Goal: Check status

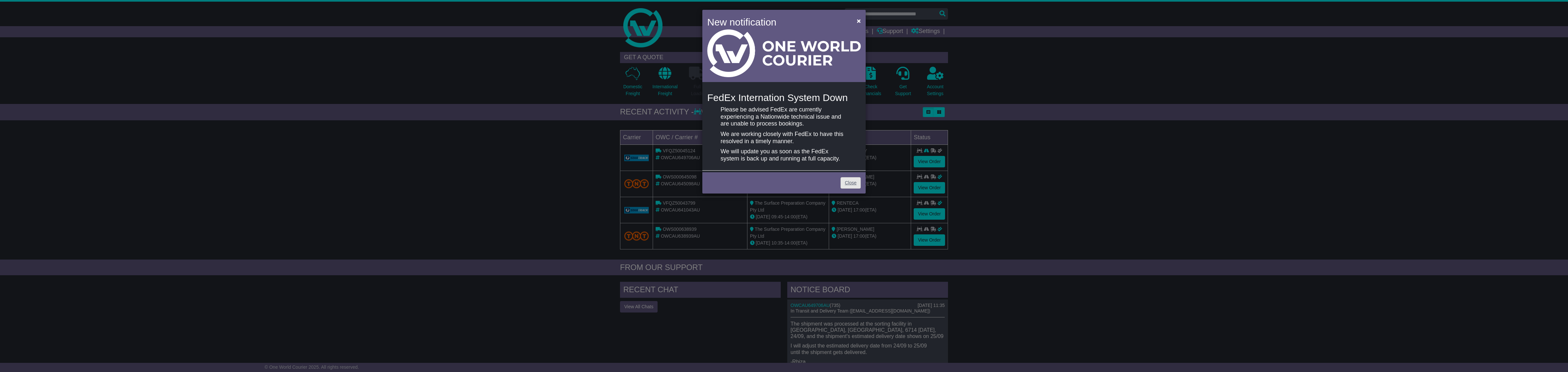
click at [858, 181] on div "Close" at bounding box center [784, 182] width 163 height 23
click at [861, 181] on div "Close" at bounding box center [784, 182] width 163 height 23
click at [857, 181] on link "Close" at bounding box center [850, 183] width 21 height 11
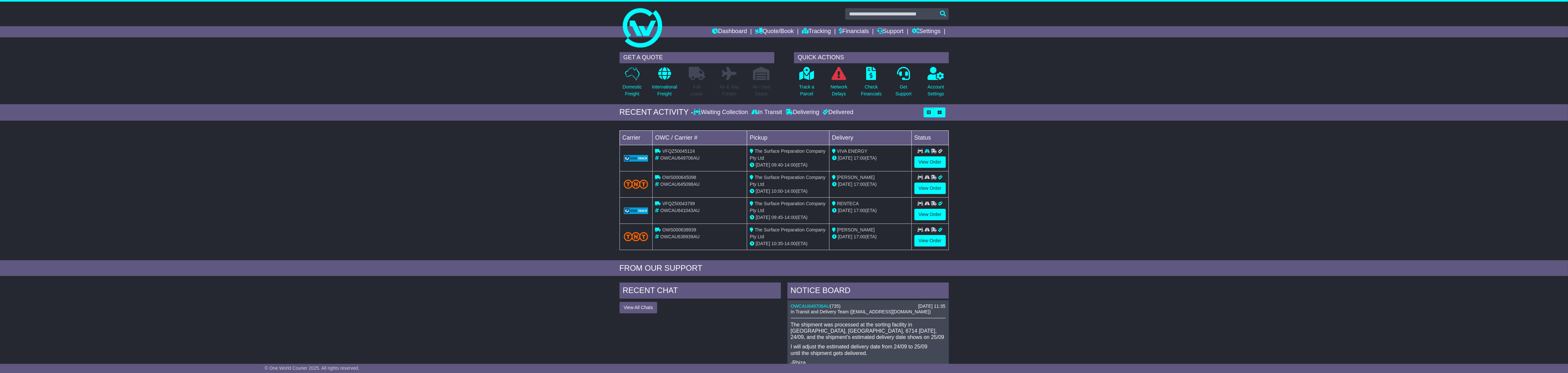
click at [801, 215] on div "02 Sep 09:45 - 14:00 (ETA)" at bounding box center [788, 217] width 77 height 7
click at [799, 196] on td "The Surface Preparation Company Pty Ltd 11 Sep 10:00 - 14:00 (ETA)" at bounding box center [789, 184] width 82 height 26
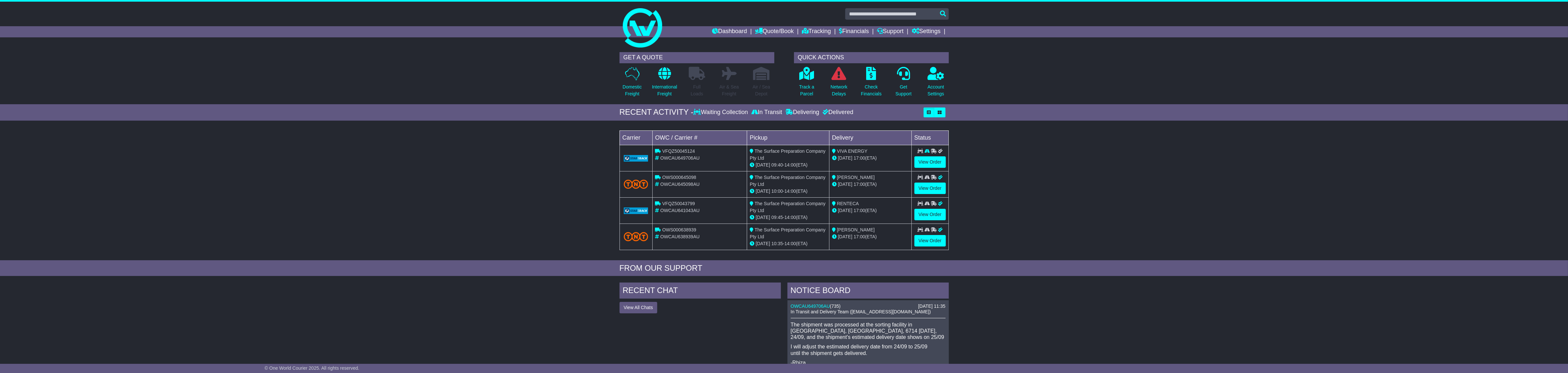
click at [814, 212] on div "The Surface Preparation Company Pty Ltd" at bounding box center [788, 207] width 77 height 14
click at [850, 204] on span "RENTECA" at bounding box center [848, 203] width 22 height 5
copy span "RENTECA"
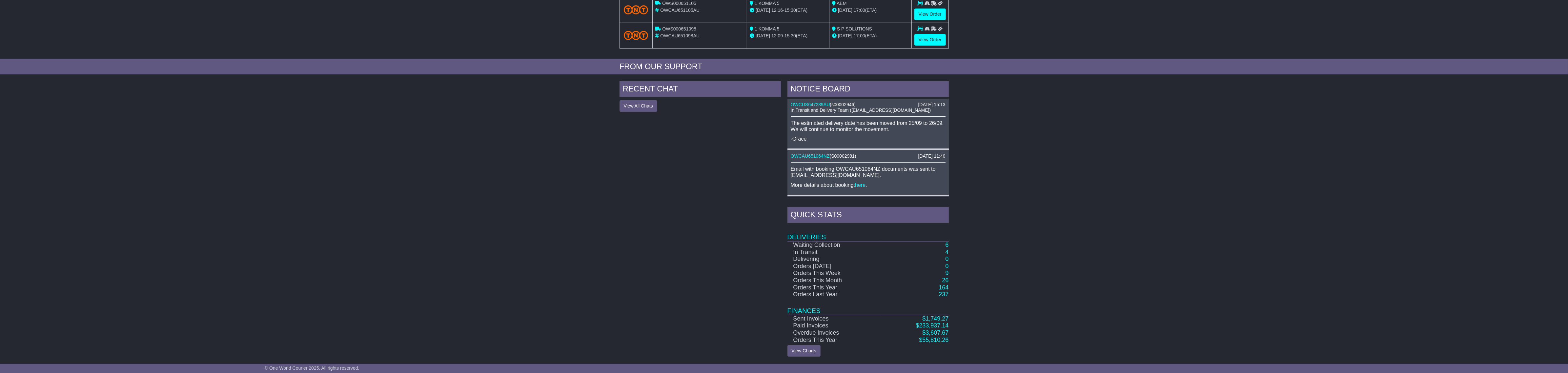
scroll to position [200, 0]
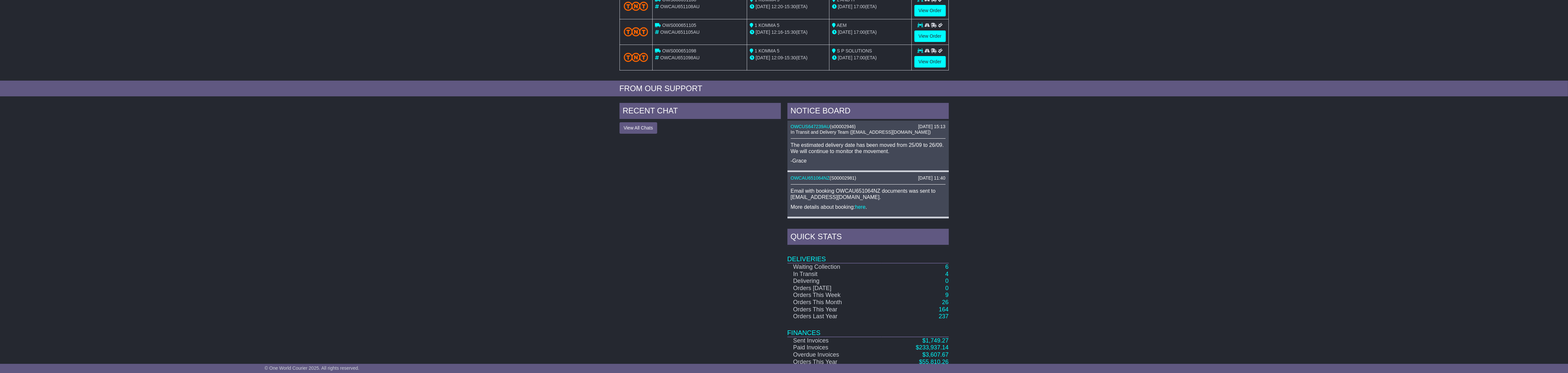
scroll to position [200, 0]
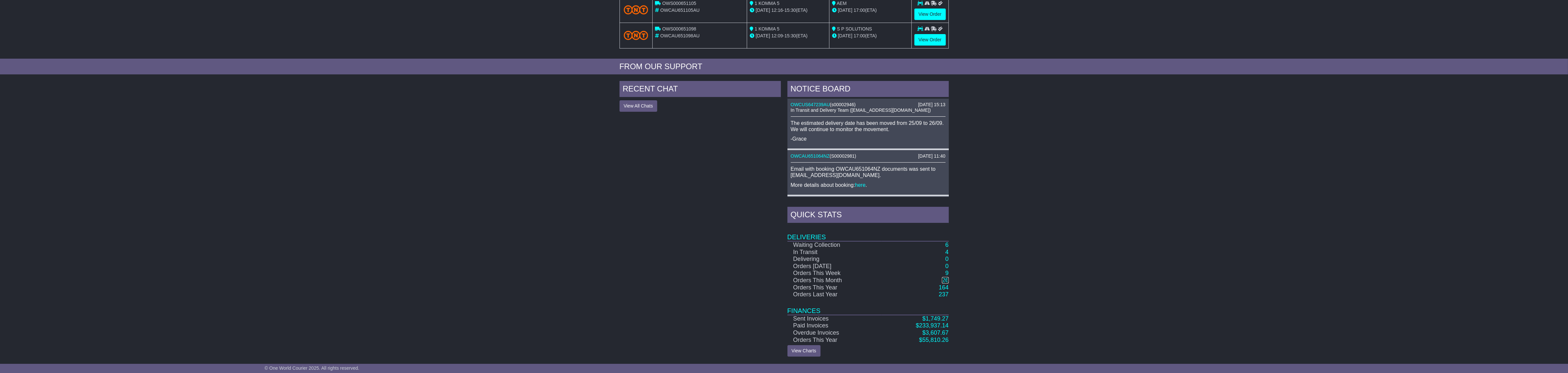
click at [946, 280] on link "26" at bounding box center [945, 280] width 7 height 7
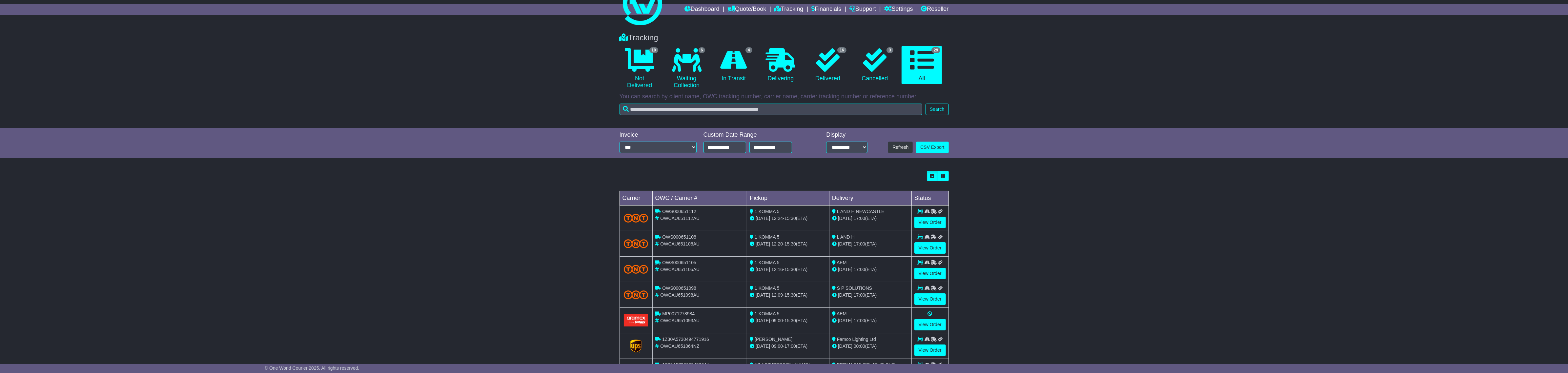
scroll to position [114, 0]
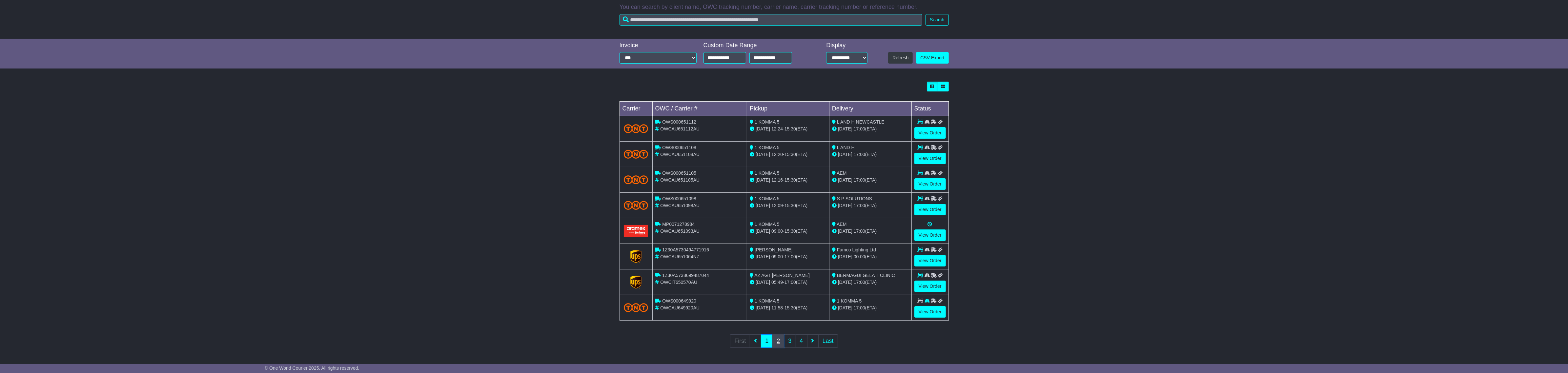
click at [780, 343] on link "2" at bounding box center [778, 341] width 12 height 13
click at [790, 343] on link "3" at bounding box center [789, 341] width 12 height 13
click at [796, 342] on link "4" at bounding box center [802, 341] width 12 height 13
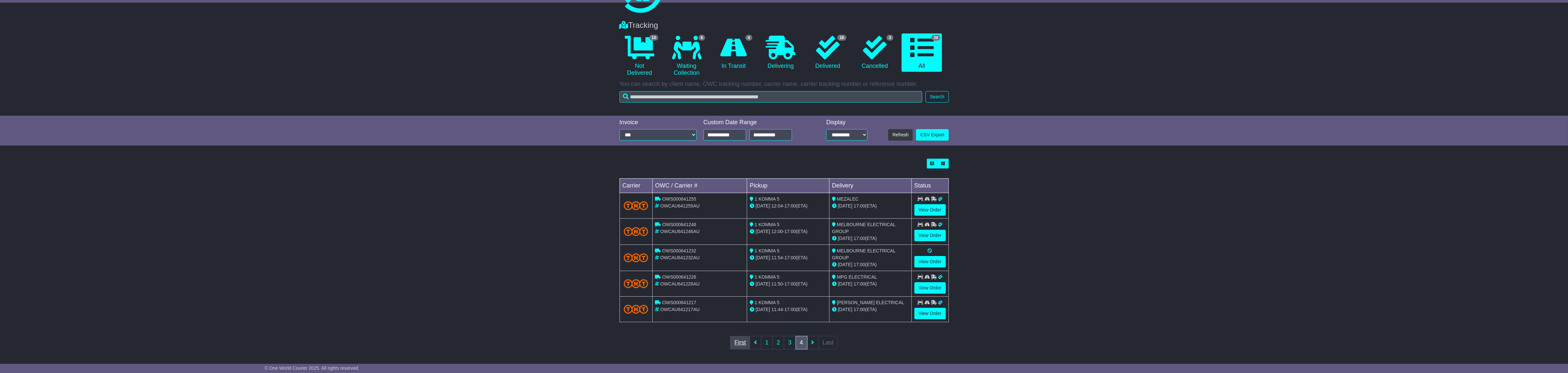
scroll to position [37, 0]
click at [767, 339] on link "1" at bounding box center [766, 341] width 12 height 13
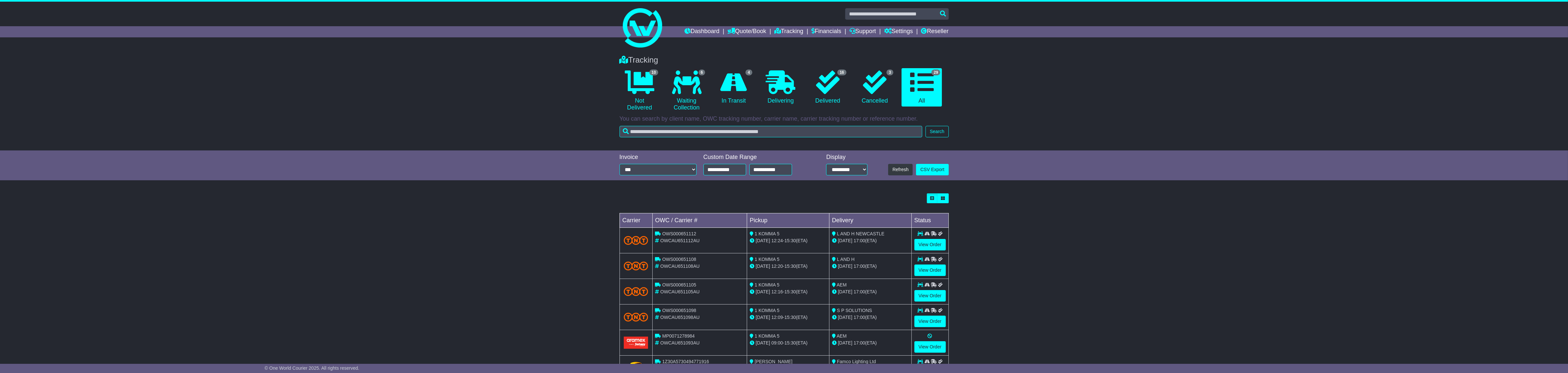
click at [770, 235] on span "1 KOMMA 5" at bounding box center [767, 234] width 25 height 5
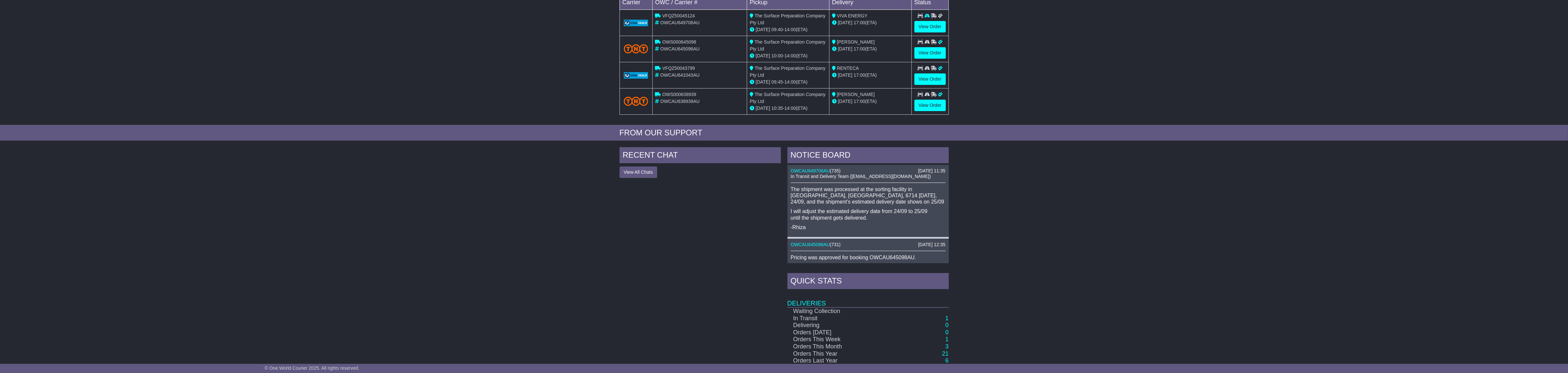
scroll to position [120, 0]
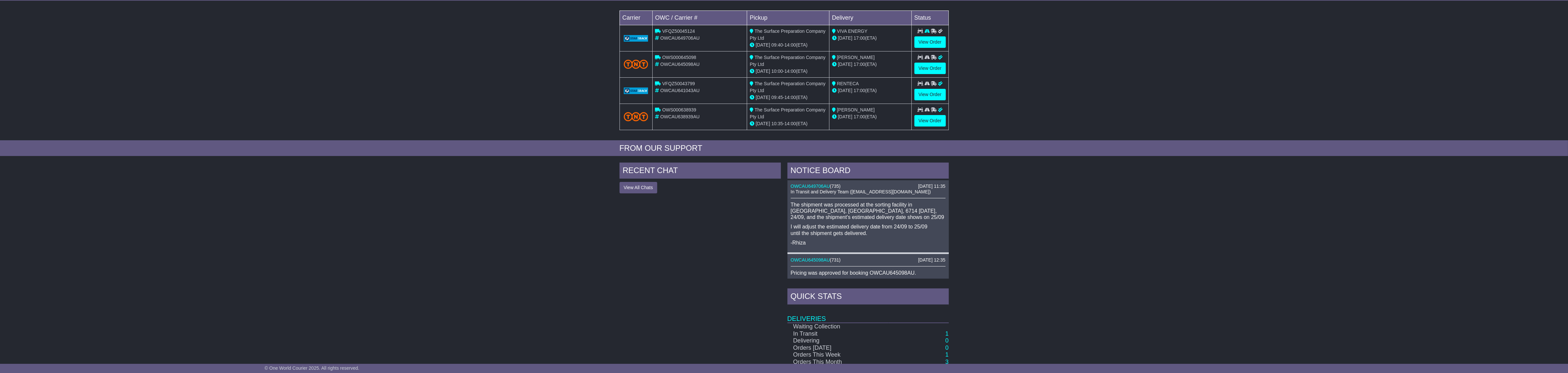
click at [920, 236] on p "I will adjust the estimated delivery date from 24/09 to 25/09 until the shipmen…" at bounding box center [868, 229] width 155 height 12
click at [926, 217] on p "The shipment was processed at the sorting facility in [GEOGRAPHIC_DATA], [GEOGR…" at bounding box center [868, 211] width 155 height 19
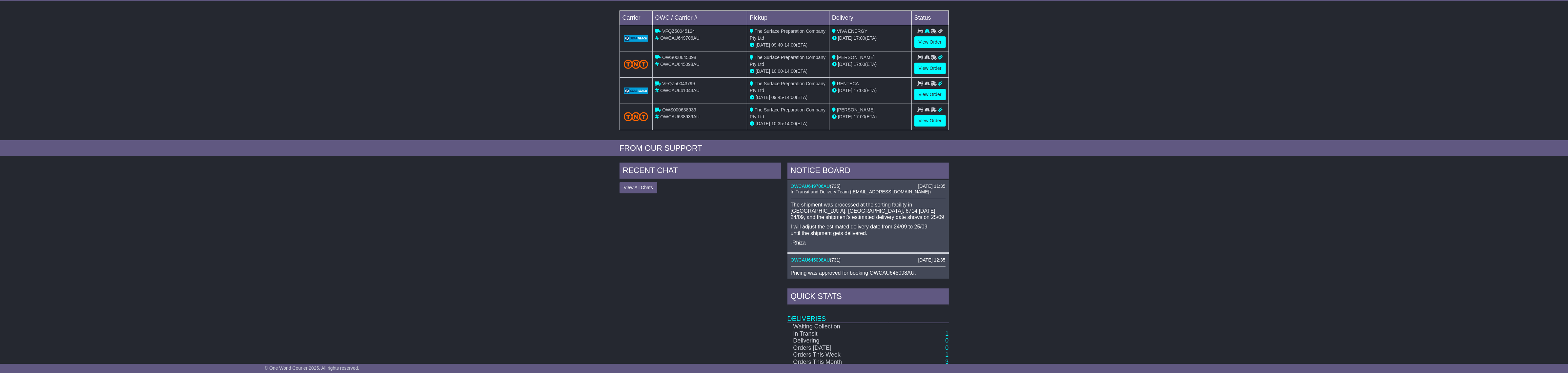
click at [801, 208] on p "The shipment was processed at the sorting facility in [GEOGRAPHIC_DATA], [GEOGR…" at bounding box center [868, 211] width 155 height 19
click at [801, 209] on p "The shipment was processed at the sorting facility in [GEOGRAPHIC_DATA], [GEOGR…" at bounding box center [868, 211] width 155 height 19
copy p "KARRATHA"
